Goal: Information Seeking & Learning: Stay updated

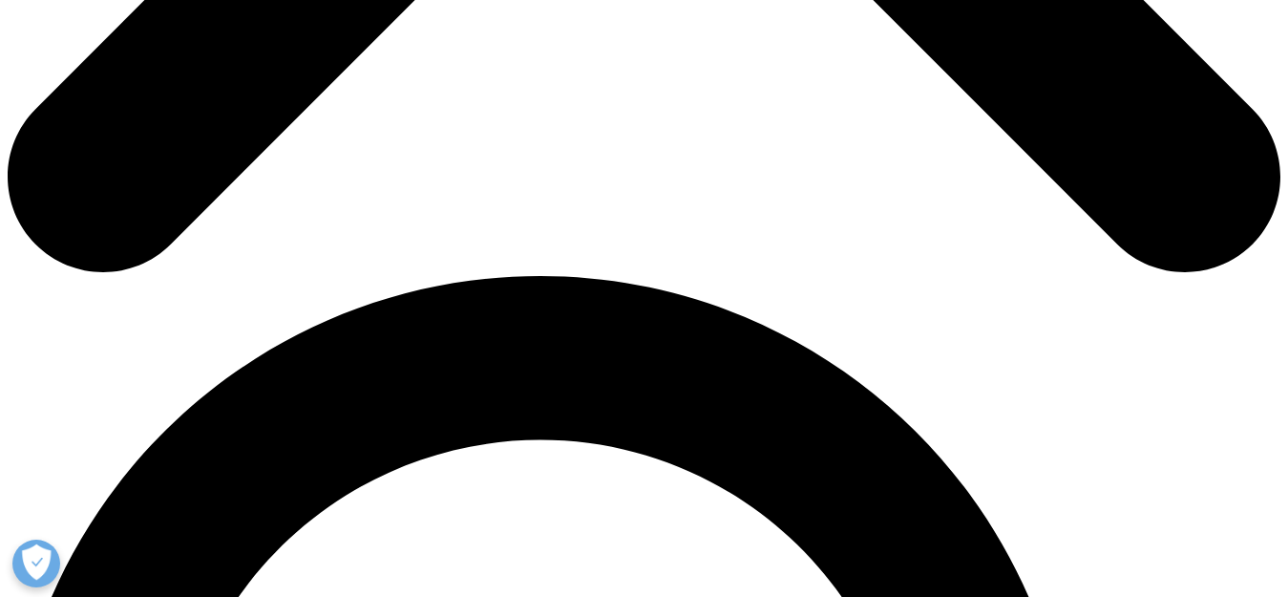
scroll to position [1045, 0]
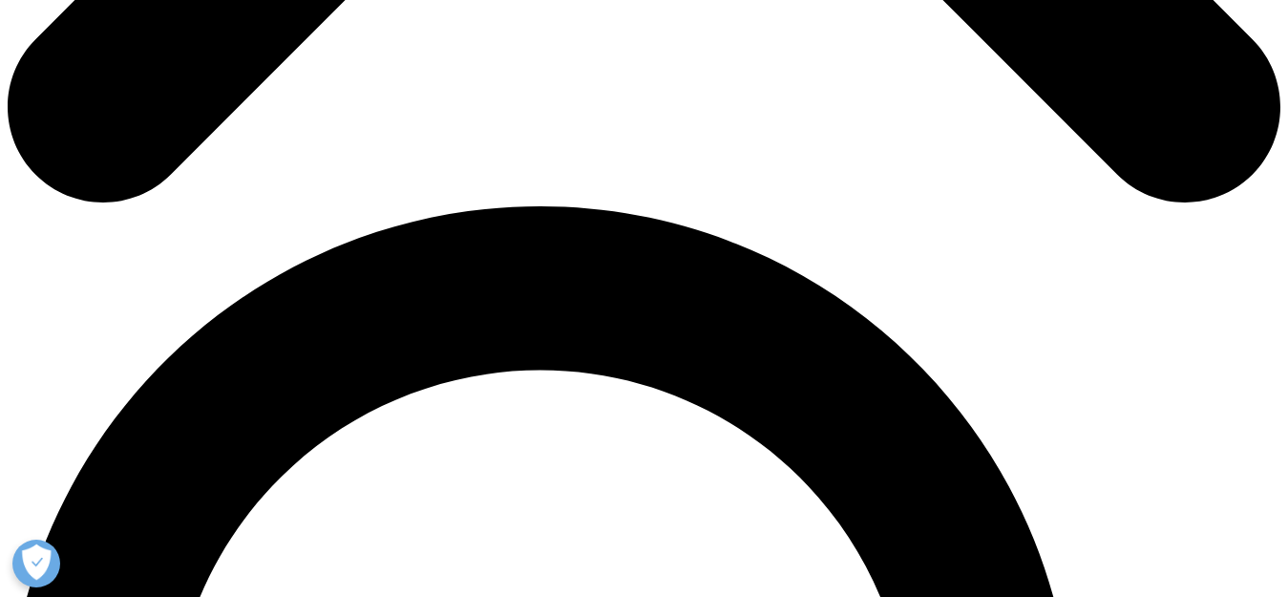
scroll to position [1045, 0]
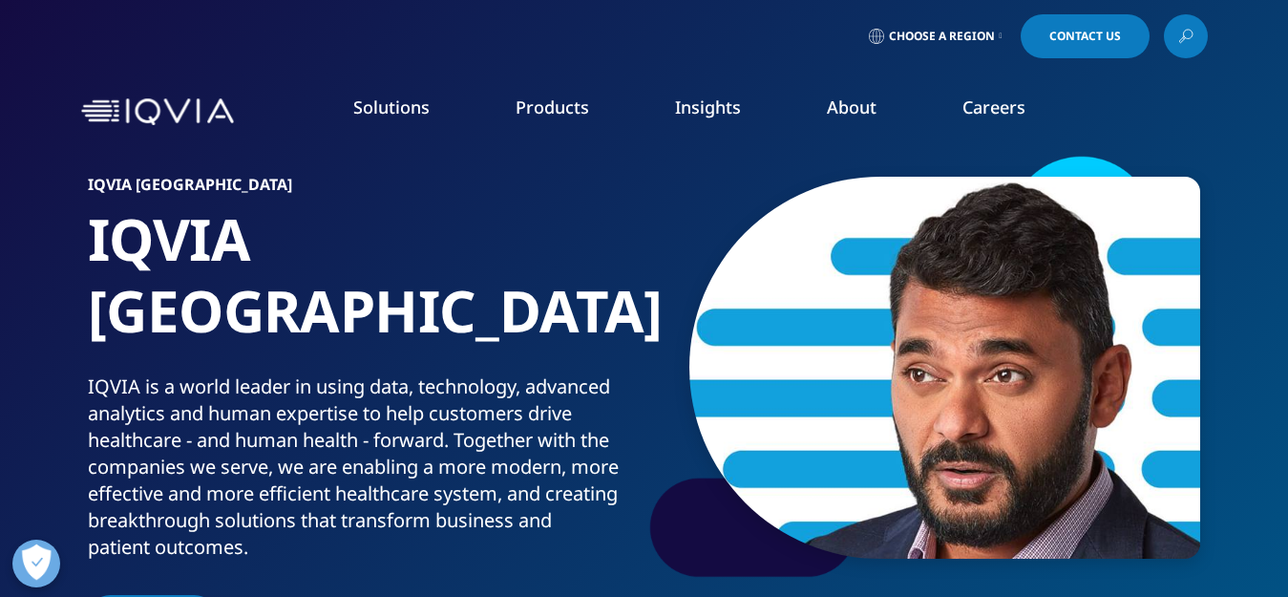
click at [685, 258] on link "News" at bounding box center [816, 256] width 315 height 21
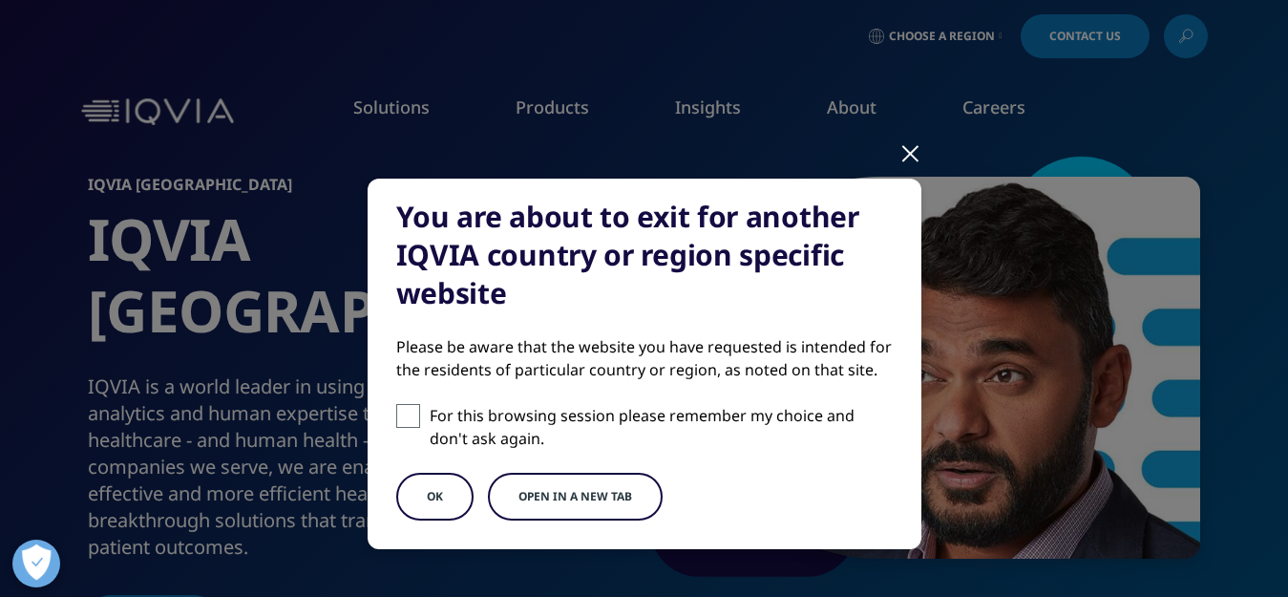
click at [397, 417] on span at bounding box center [408, 416] width 24 height 24
click at [397, 417] on input "For this browsing session please remember my choice and don't ask again." at bounding box center [408, 416] width 24 height 24
checkbox input "true"
click at [425, 499] on button "OK" at bounding box center [434, 497] width 77 height 48
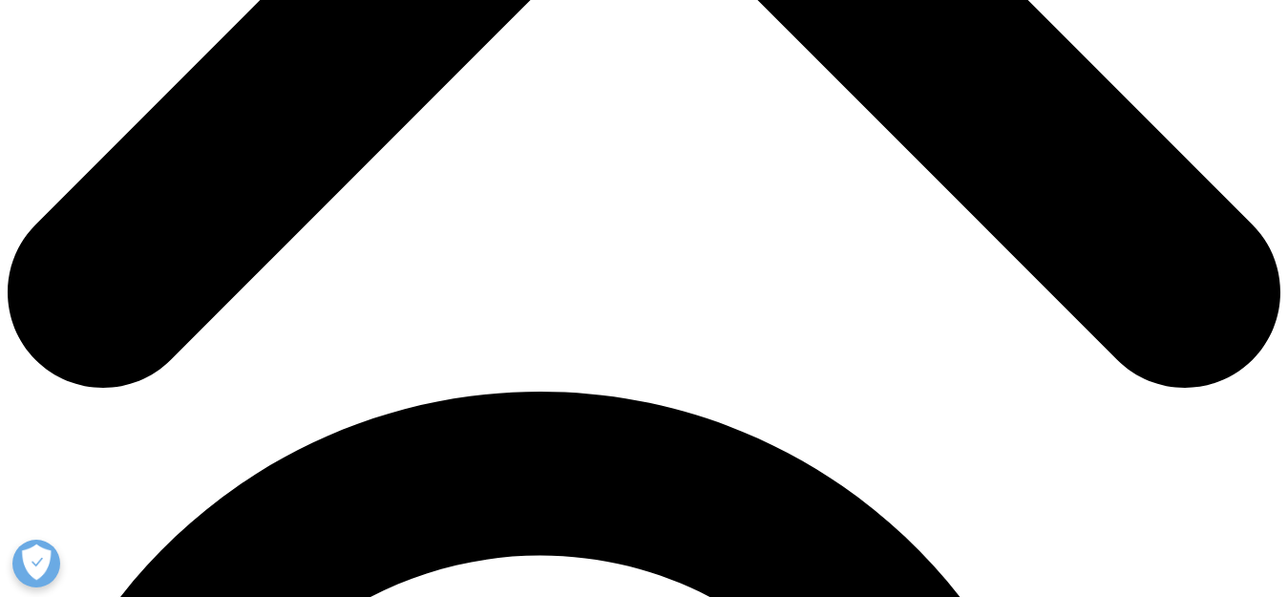
scroll to position [859, 0]
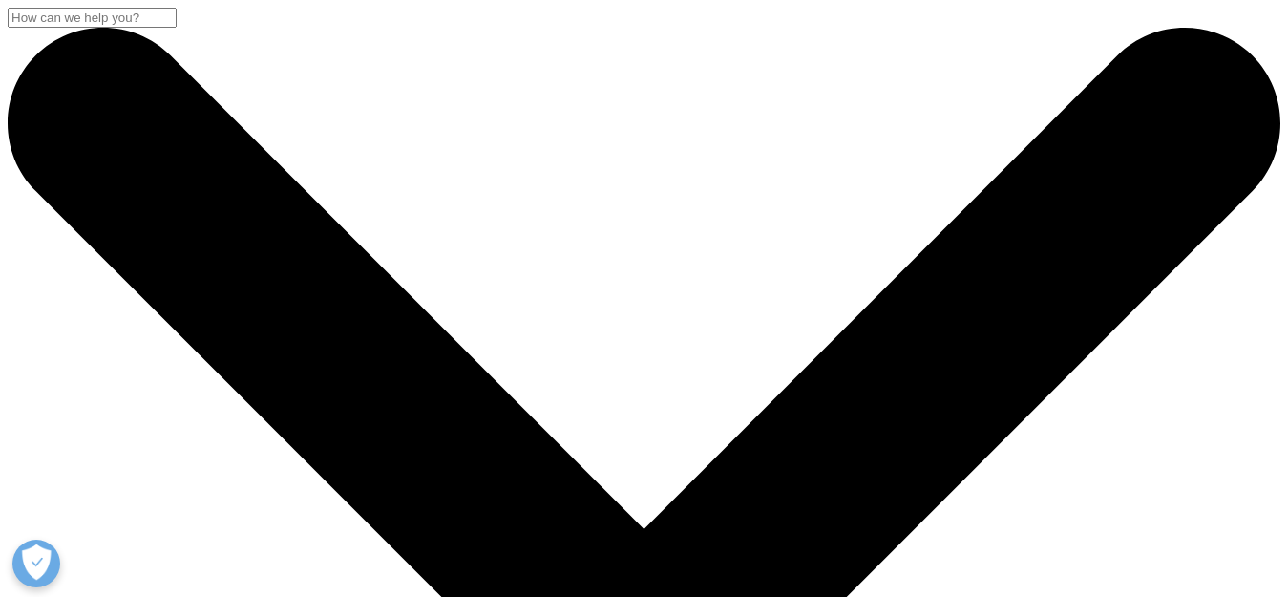
checkbox input "true"
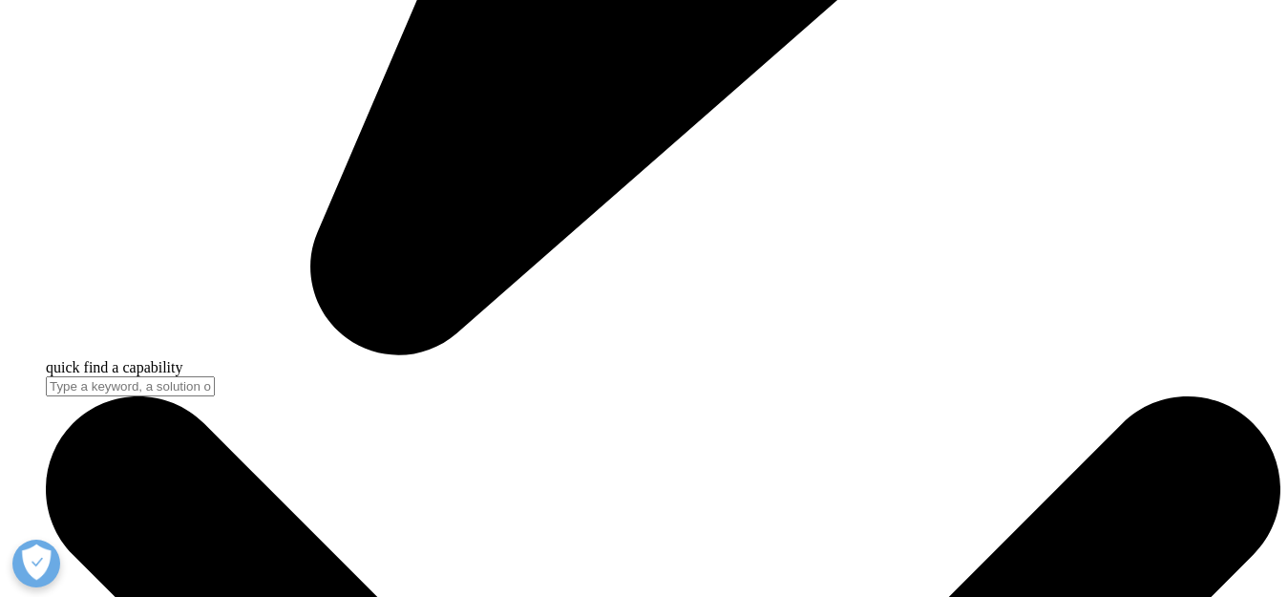
scroll to position [6207, 0]
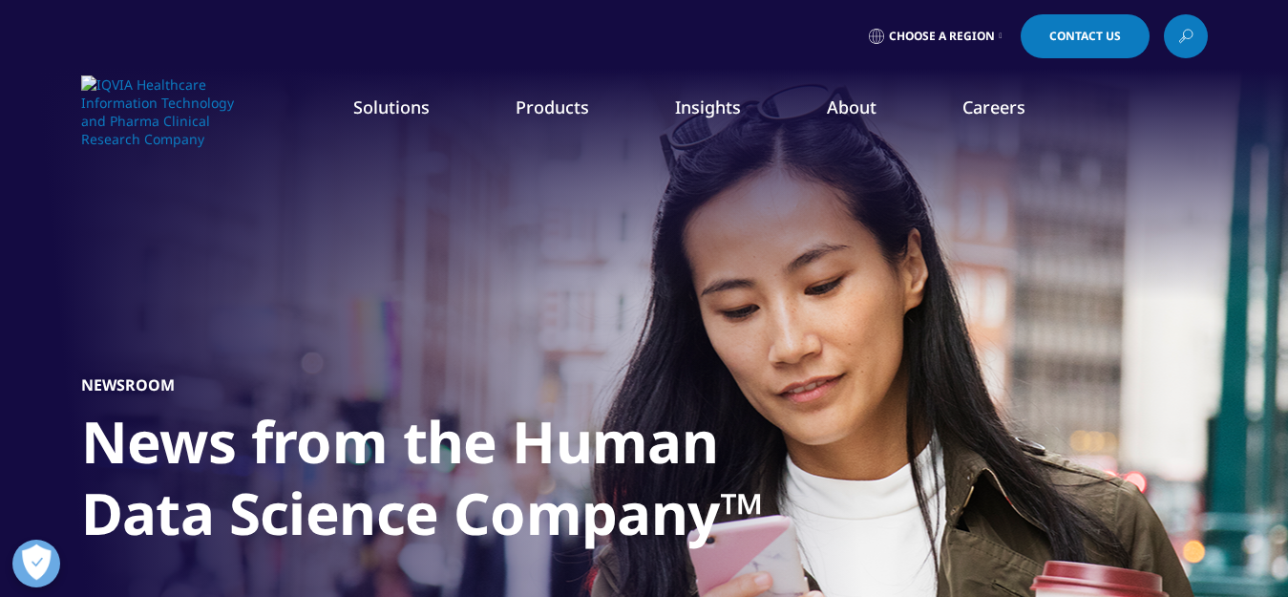
click at [675, 265] on link "News" at bounding box center [816, 256] width 315 height 21
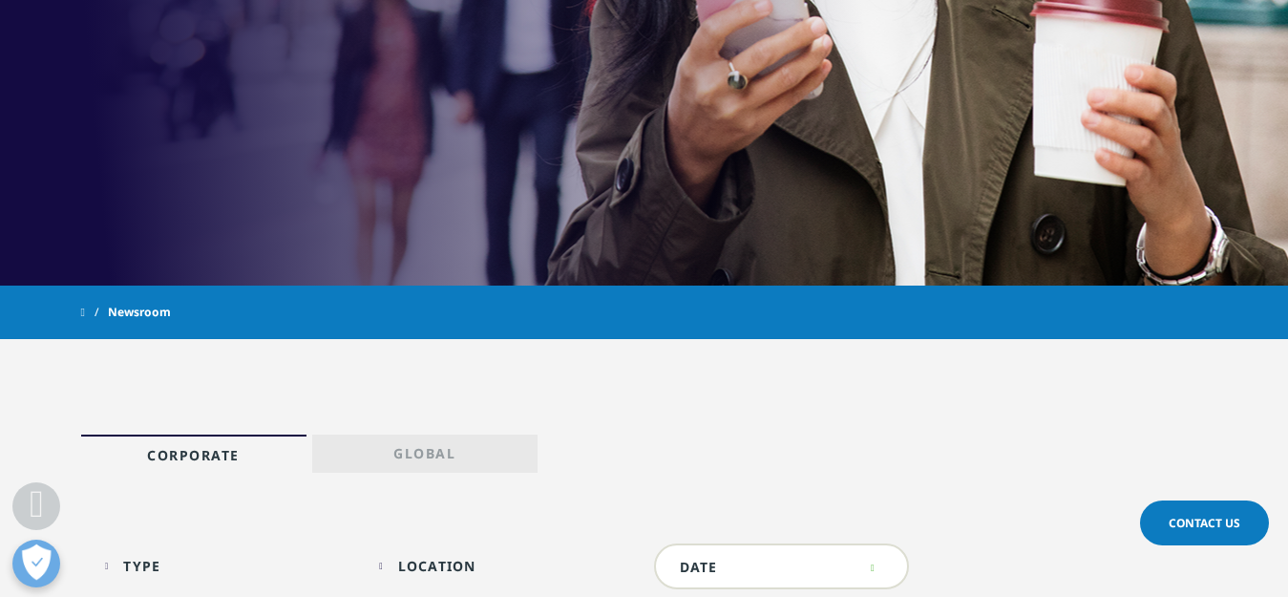
scroll to position [477, 0]
